Goal: Navigation & Orientation: Find specific page/section

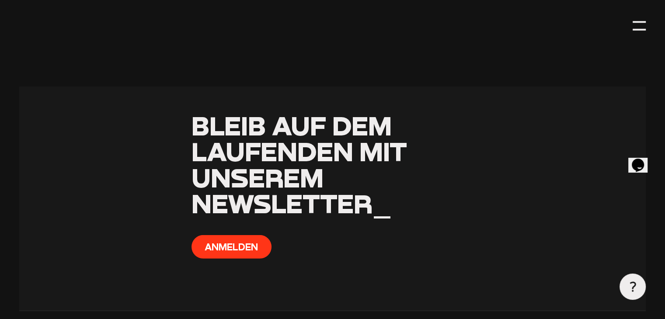
scroll to position [2613, 0]
